Goal: Browse casually

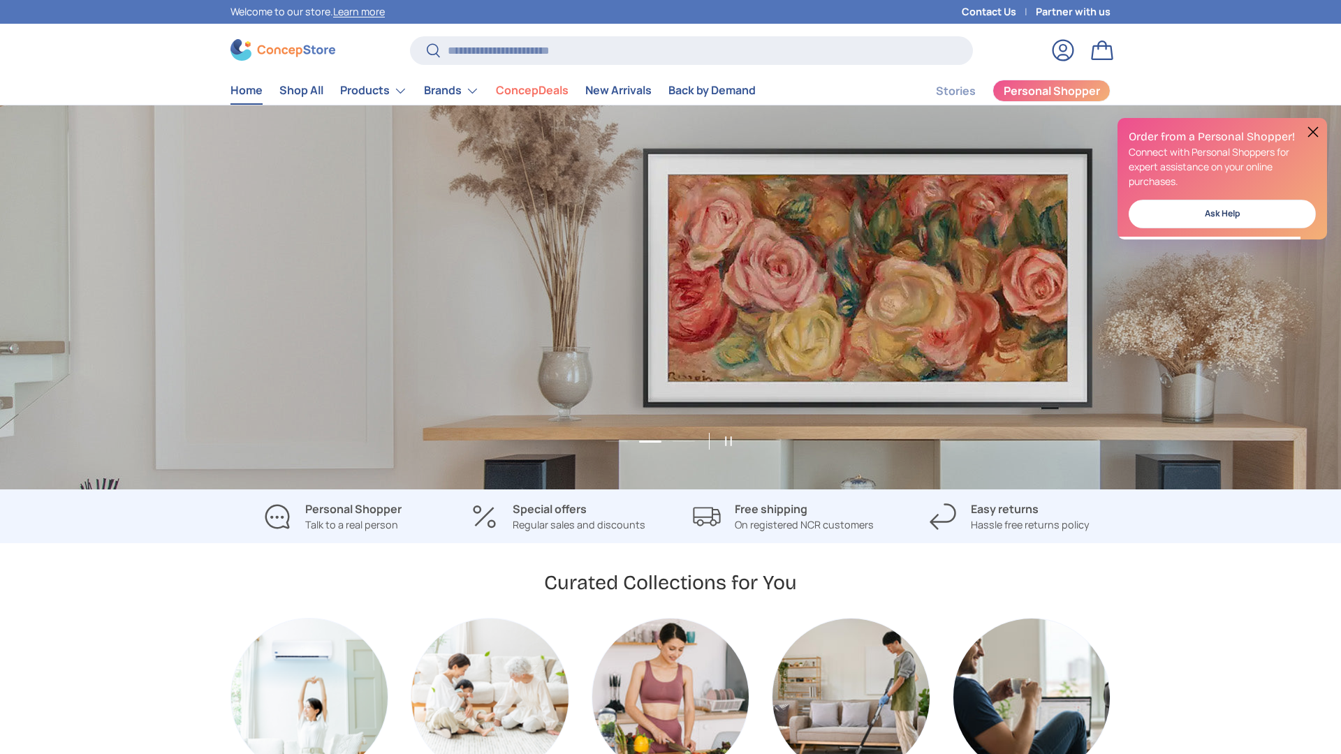
scroll to position [0, 1341]
